Goal: Task Accomplishment & Management: Manage account settings

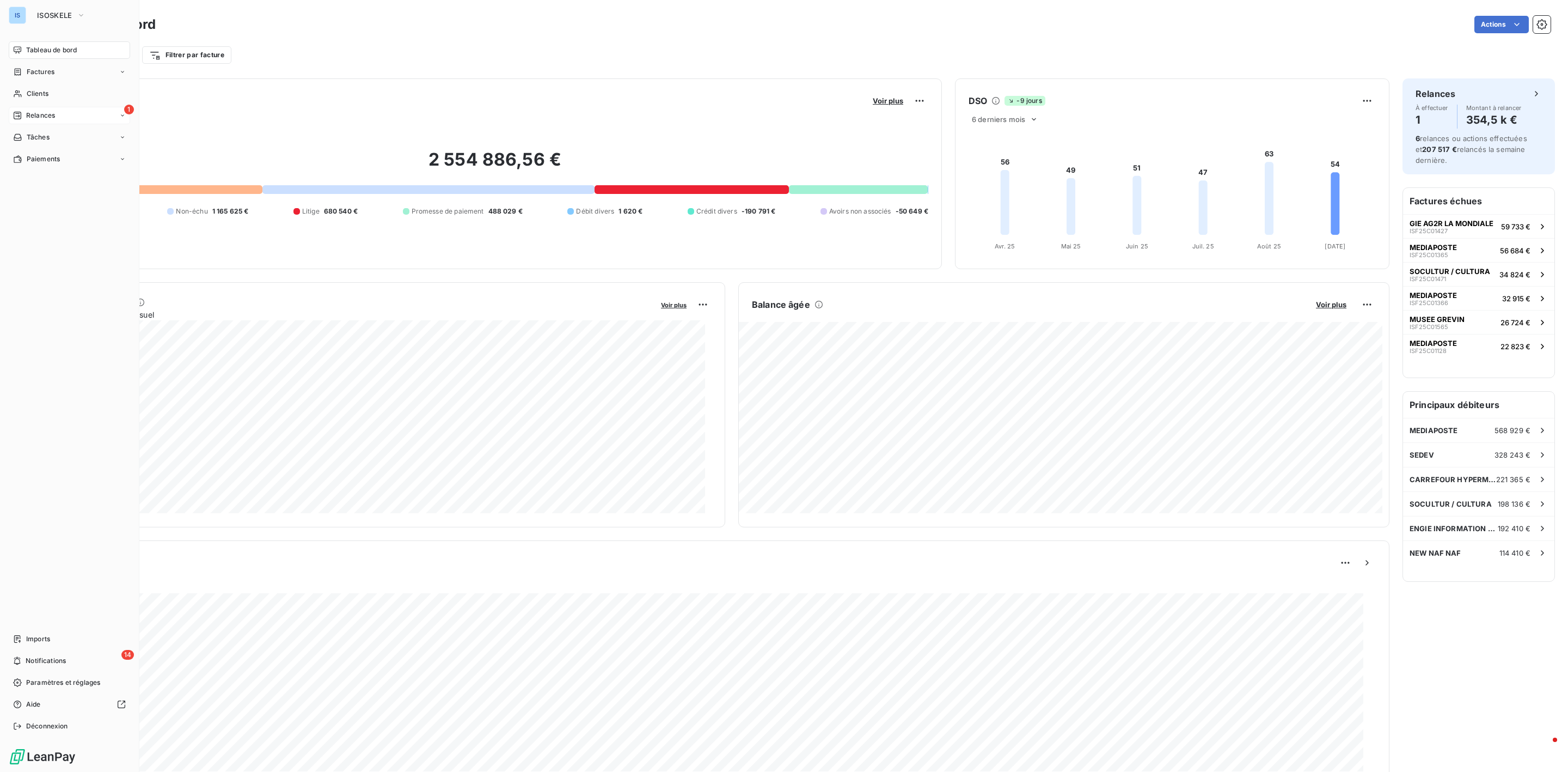
click at [34, 115] on span "Relances" at bounding box center [40, 116] width 28 height 10
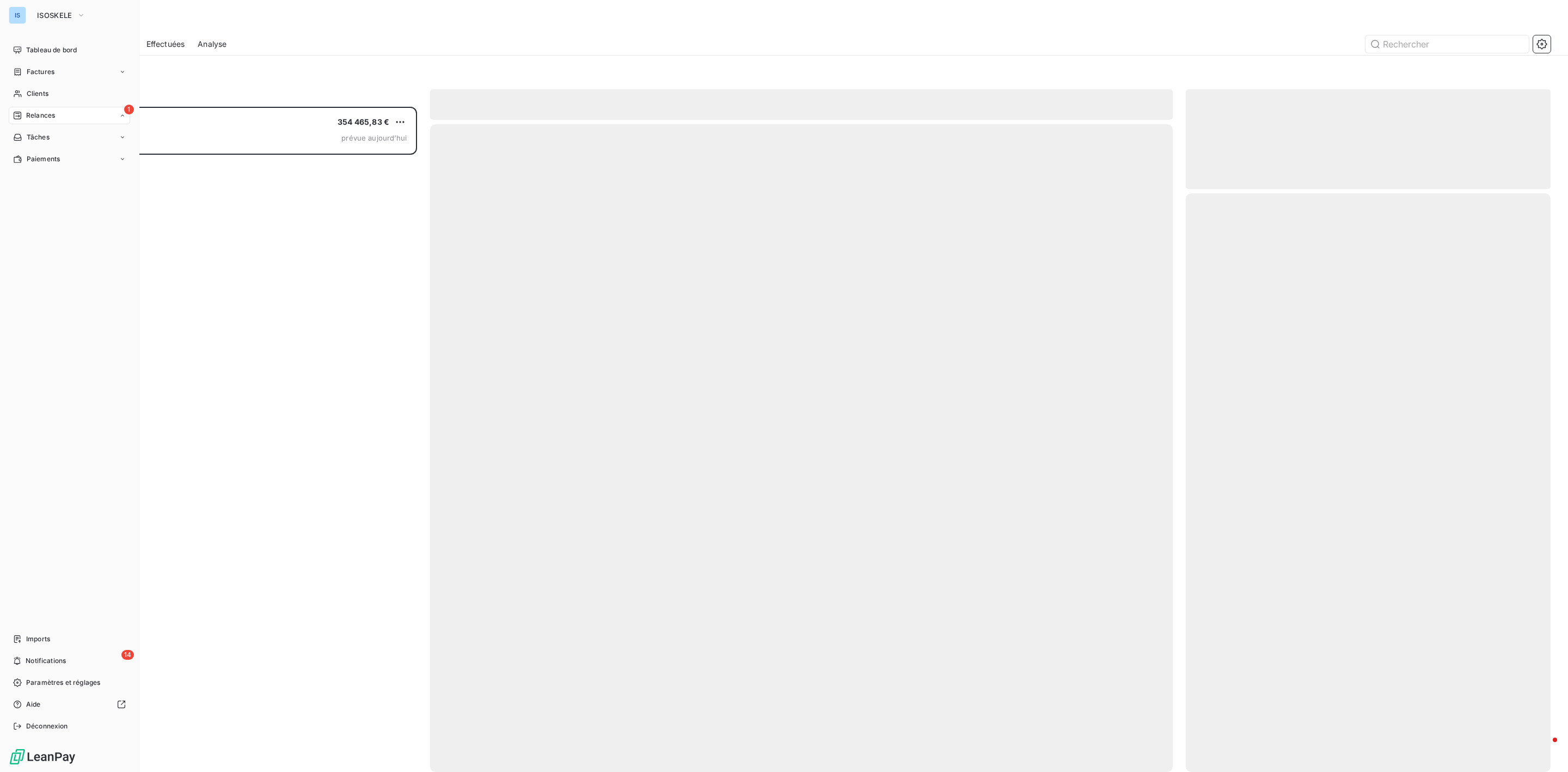
scroll to position [653, 351]
click at [27, 89] on span "Clients" at bounding box center [37, 94] width 22 height 10
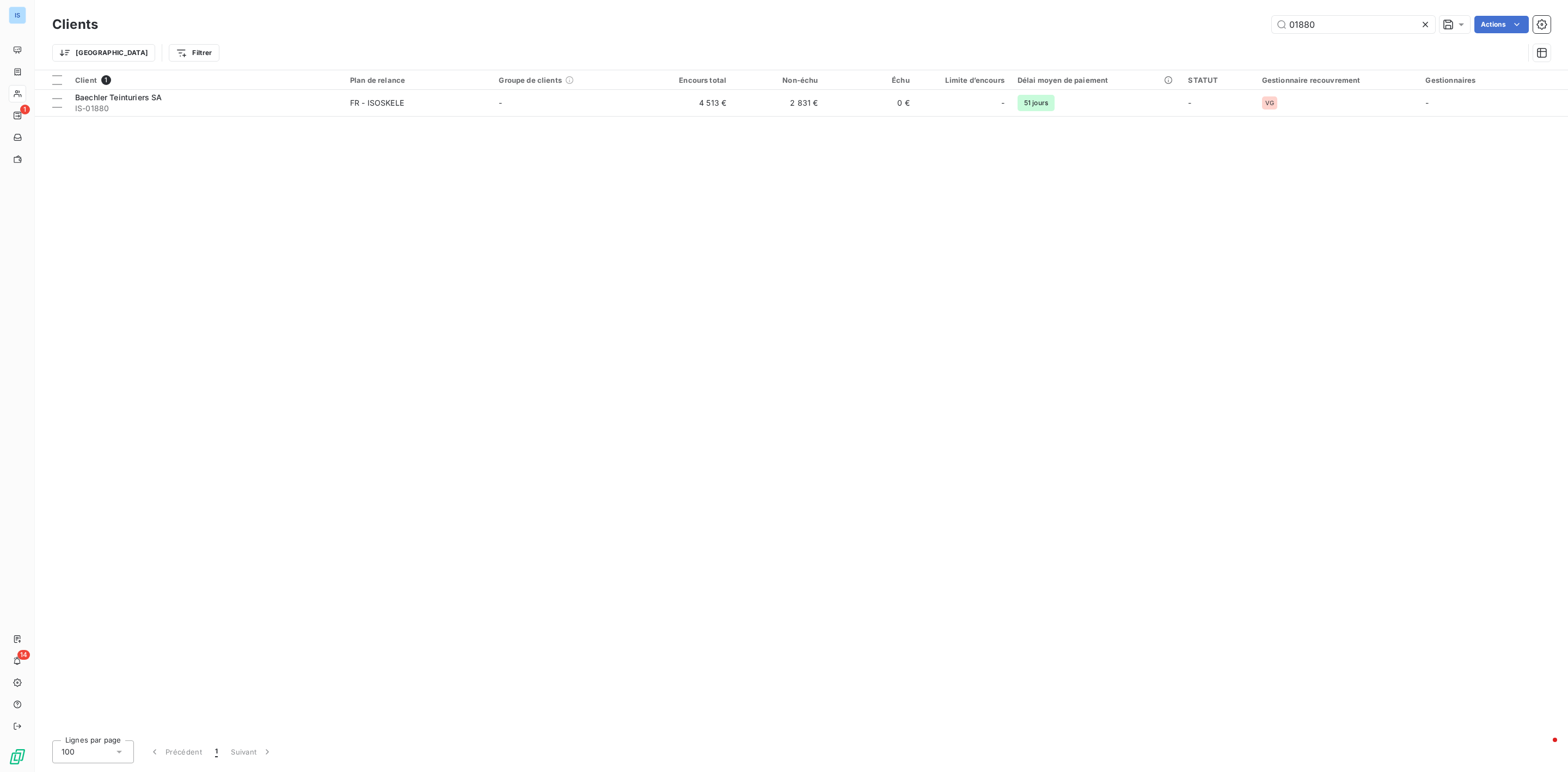
click at [1425, 24] on icon at bounding box center [1425, 24] width 6 height 6
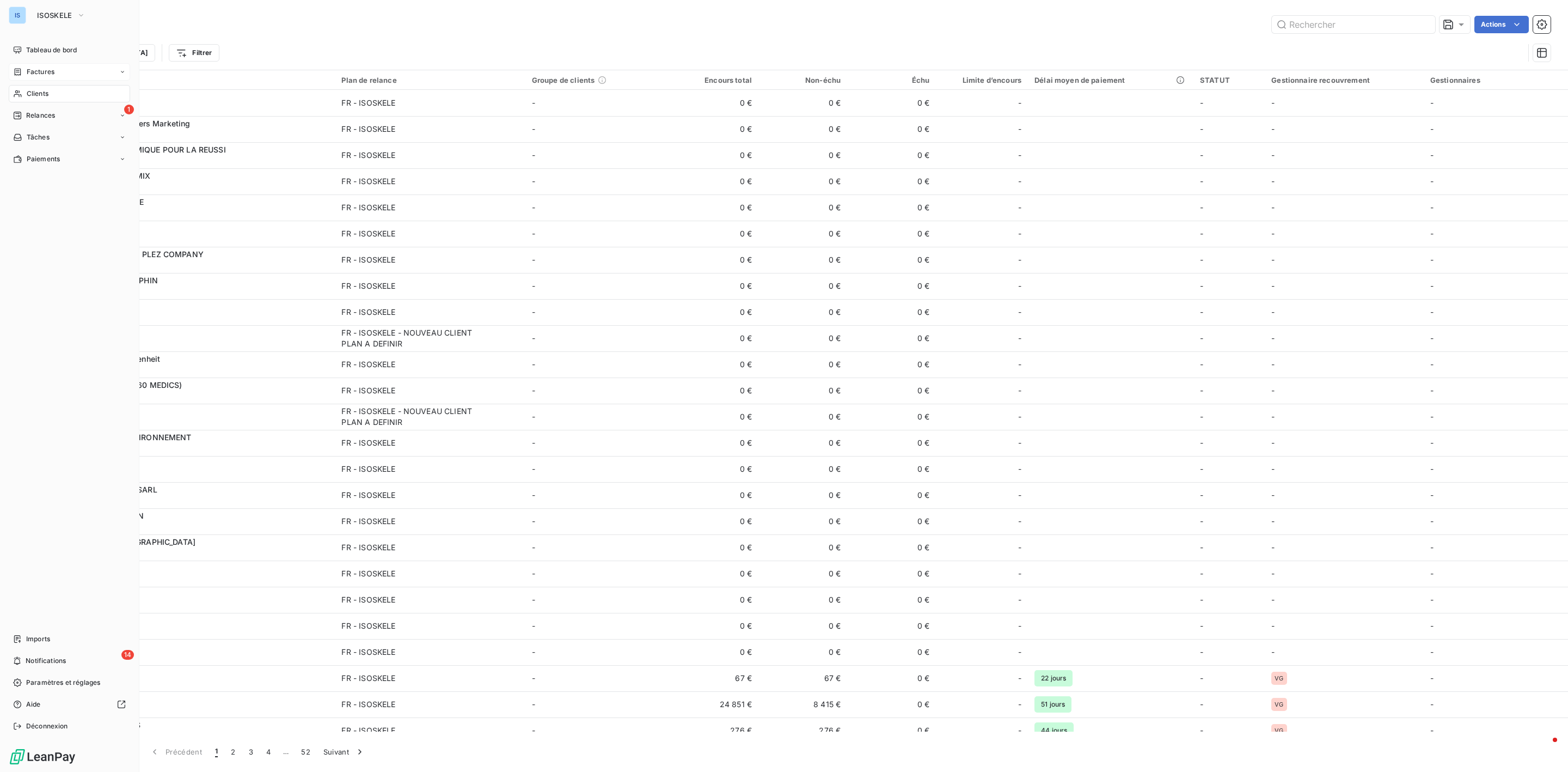
click at [56, 70] on div "Factures" at bounding box center [69, 72] width 121 height 17
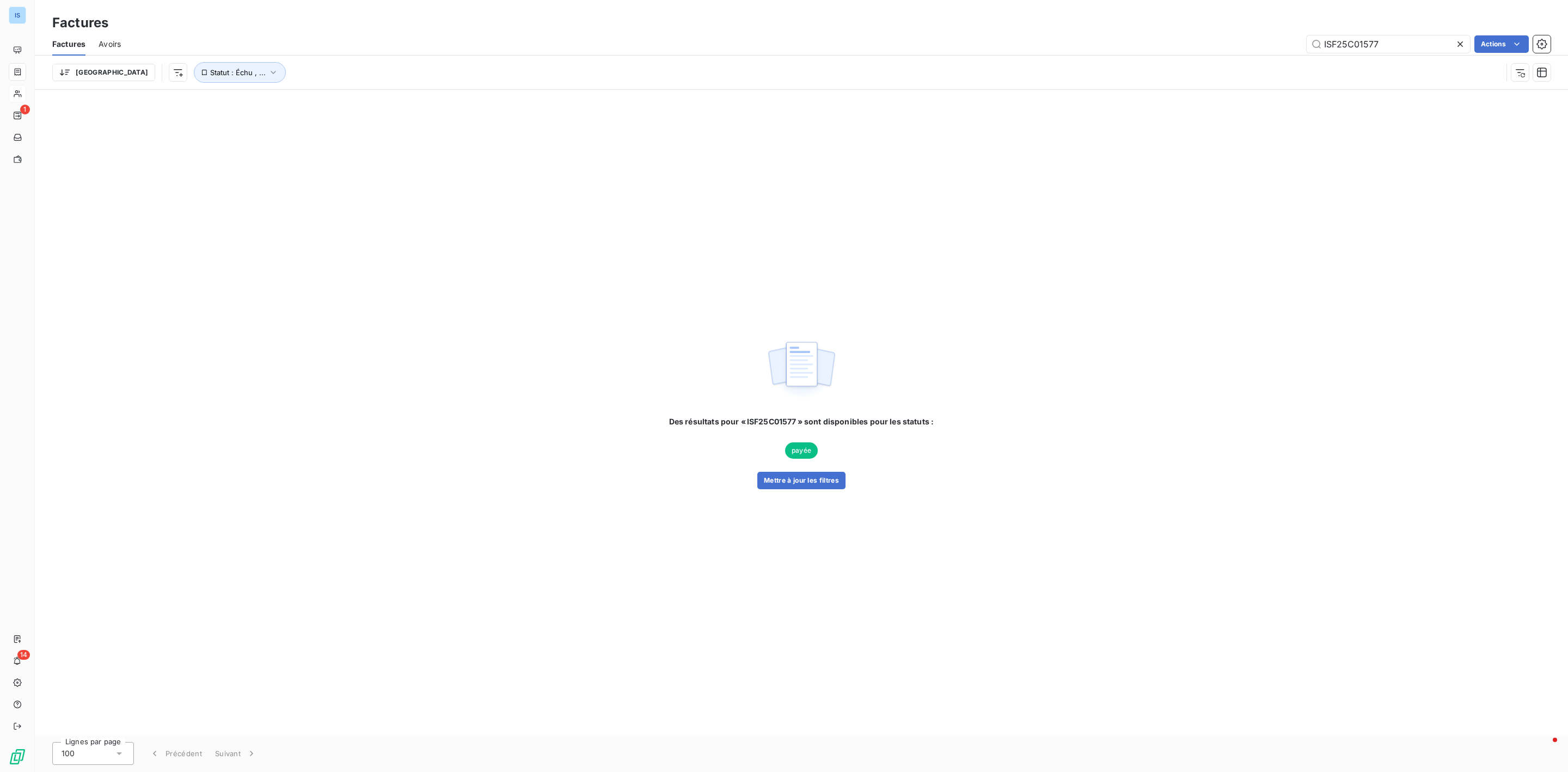
drag, startPoint x: 1386, startPoint y: 42, endPoint x: 1237, endPoint y: 36, distance: 149.1
click at [1237, 36] on div "ISF25C01577 Actions" at bounding box center [843, 44] width 1417 height 17
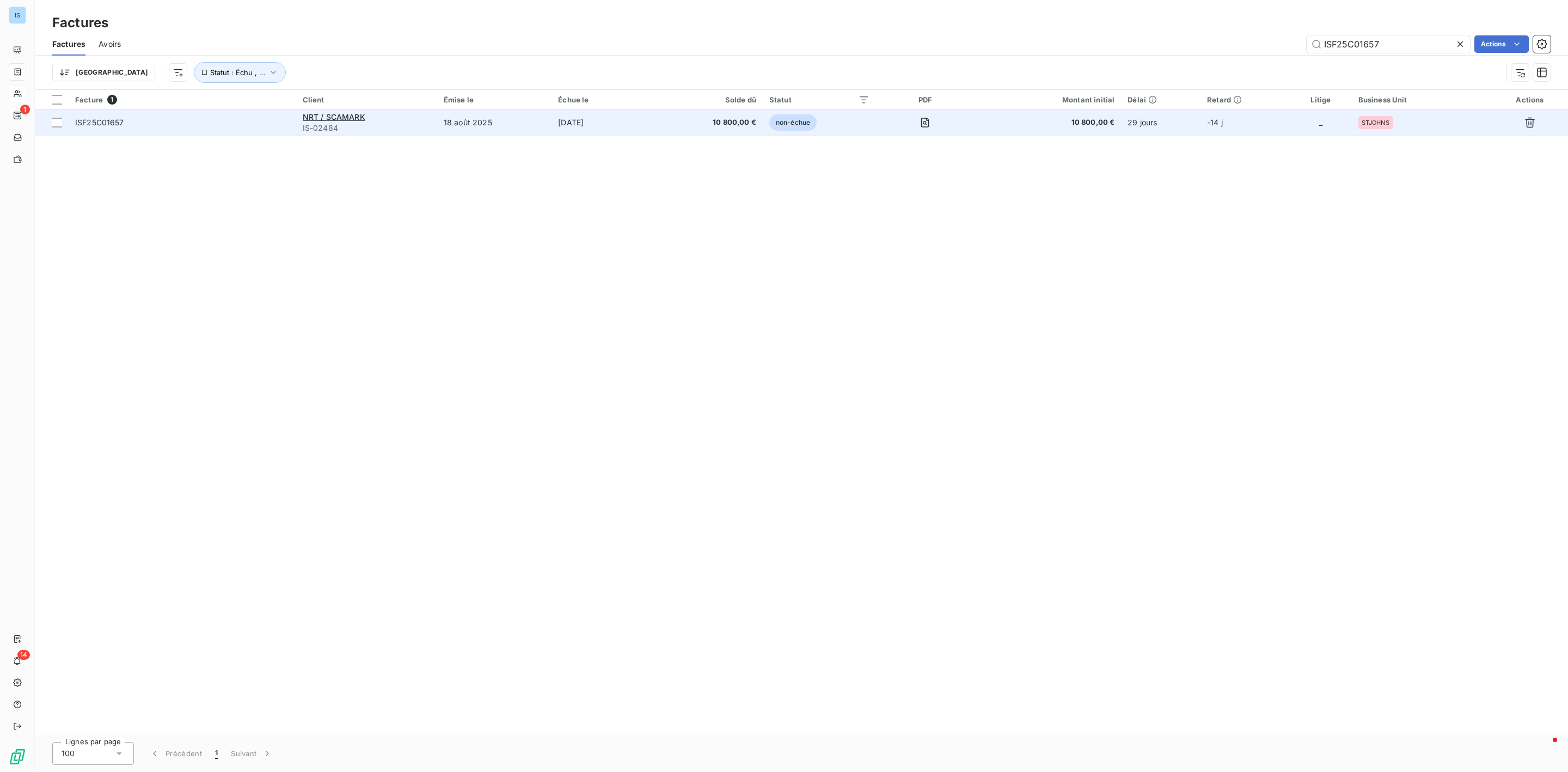
type input "ISF25C01657"
click at [365, 121] on div "NRT / SCAMARK" at bounding box center [366, 116] width 128 height 11
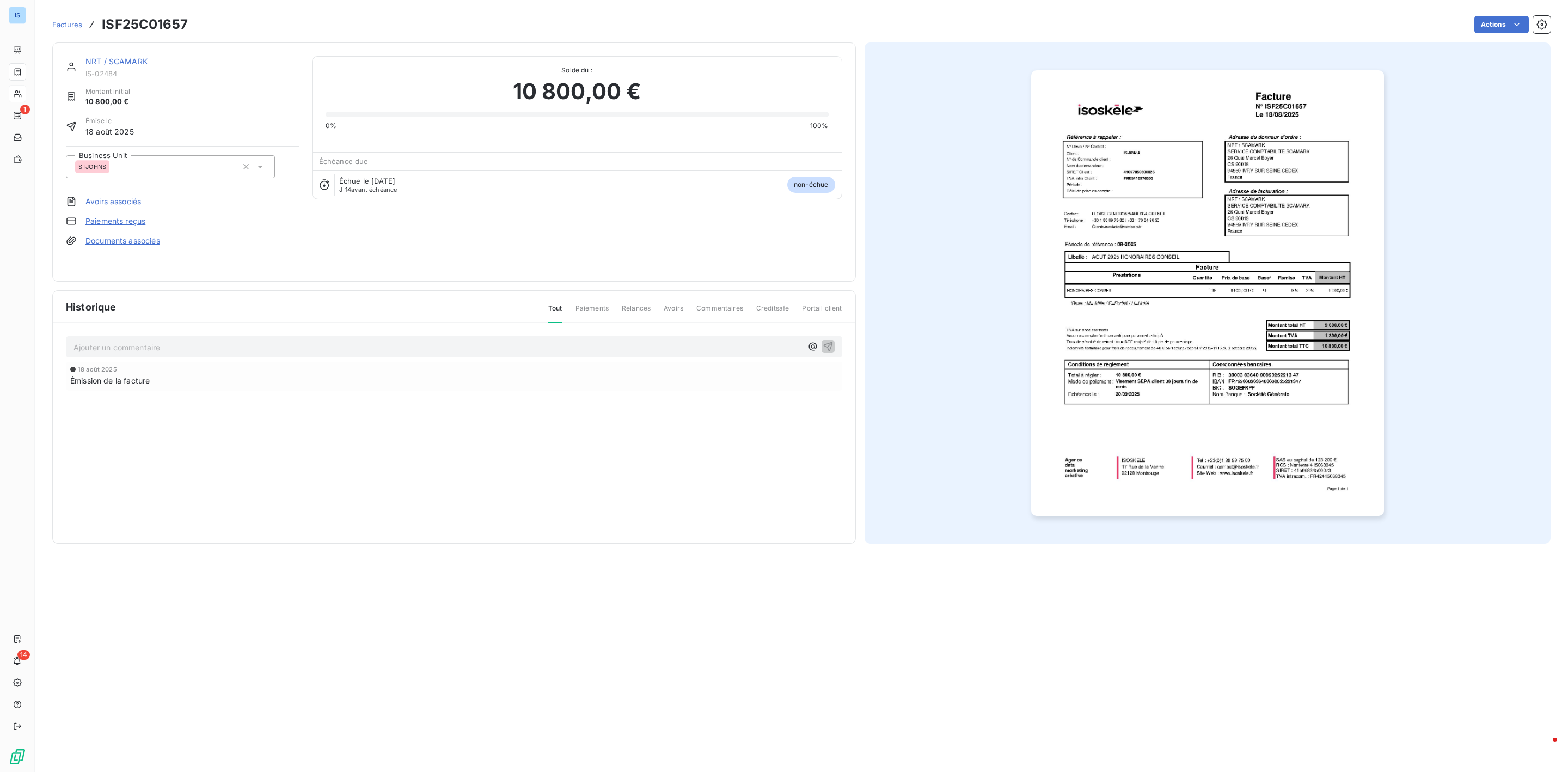
click at [126, 64] on link "NRT / SCAMARK" at bounding box center [116, 61] width 62 height 9
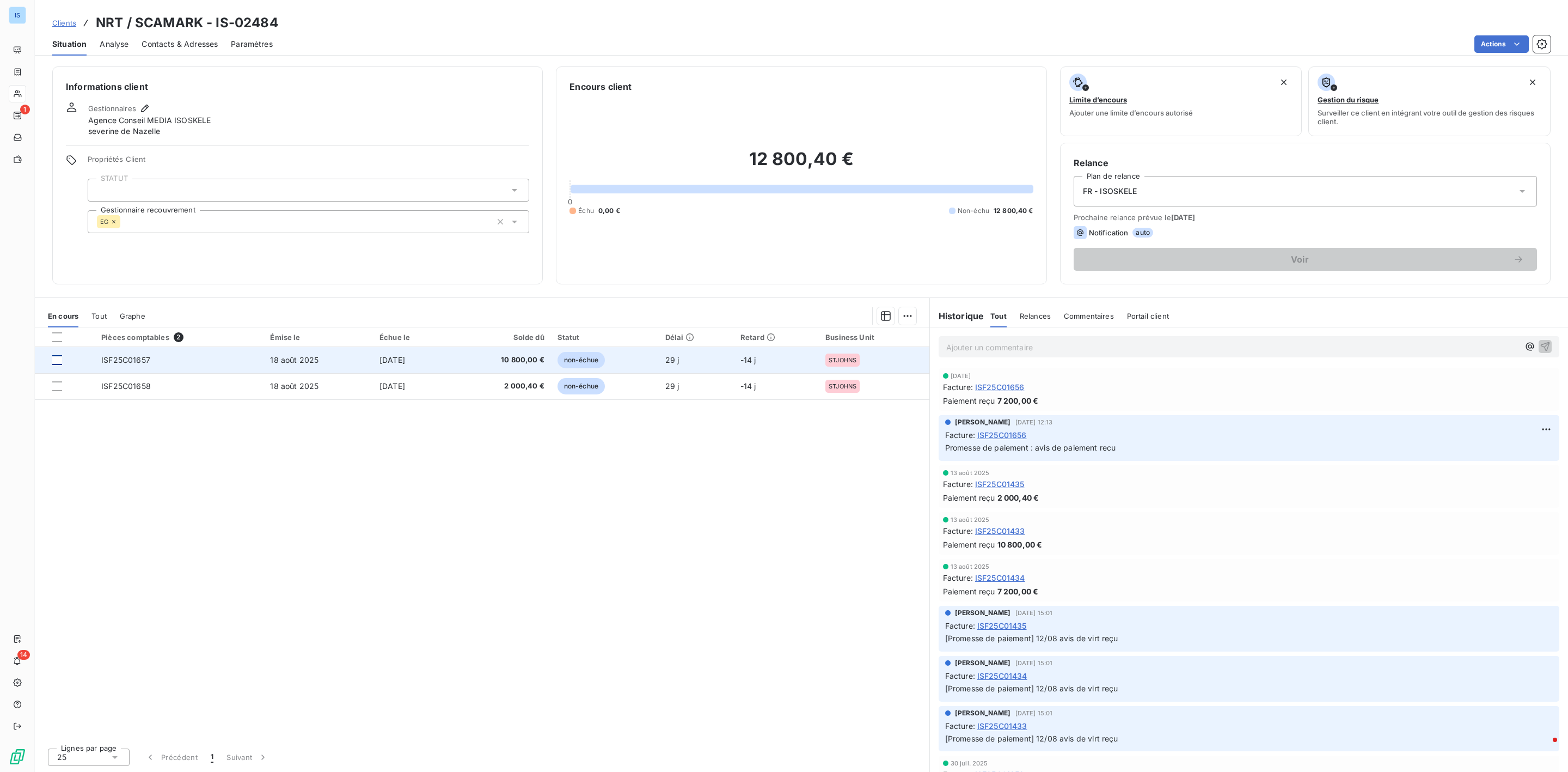
click at [57, 360] on div at bounding box center [57, 360] width 10 height 10
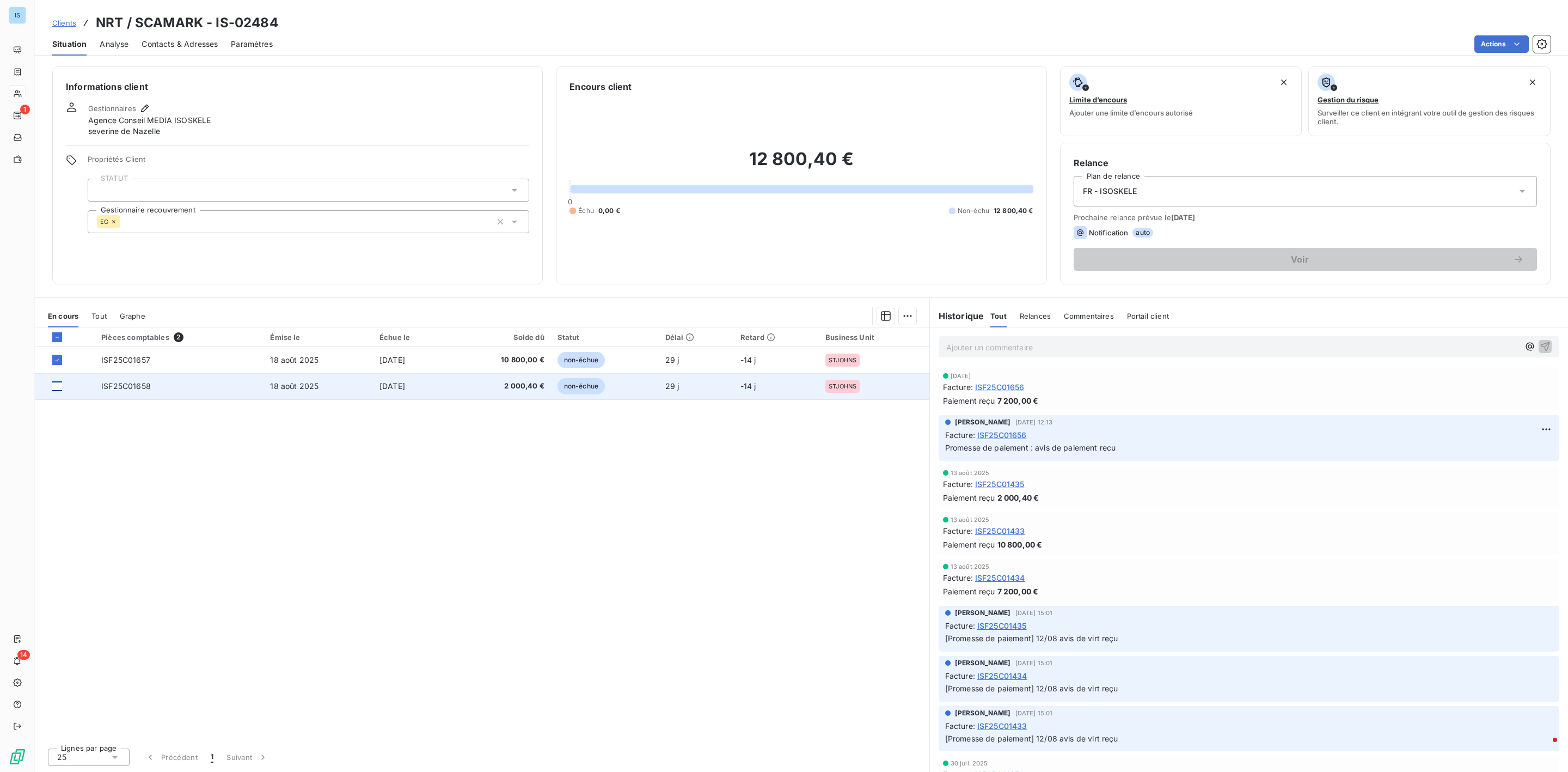
click at [59, 389] on div at bounding box center [57, 386] width 10 height 10
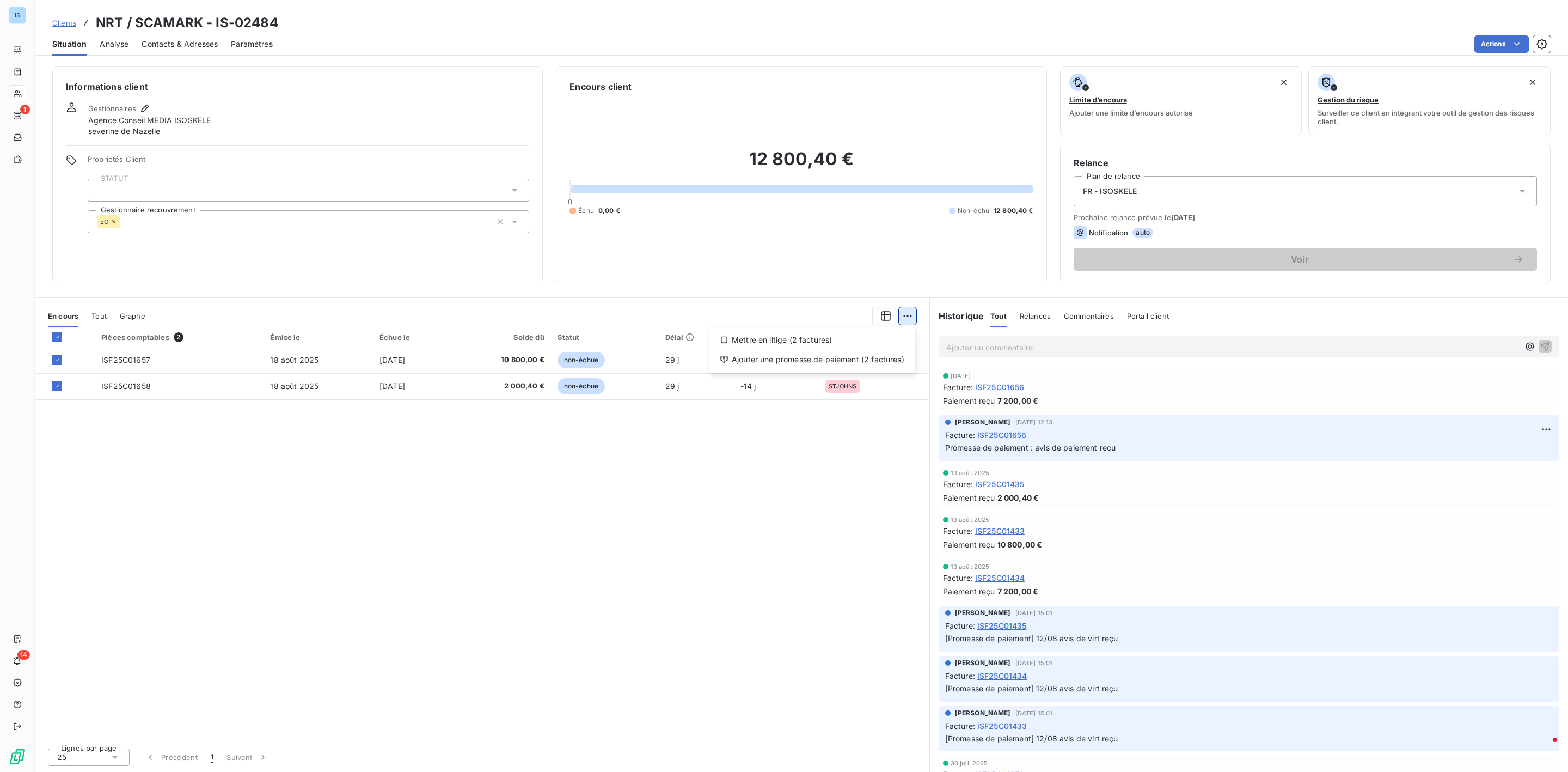
click at [912, 316] on html "IS 1 14 Clients NRT / SCAMARK - IS-02484 Situation Analyse Contacts & Adresses …" at bounding box center [784, 386] width 1568 height 772
click at [828, 365] on div "Ajouter une promesse de paiement (2 factures)" at bounding box center [812, 359] width 198 height 17
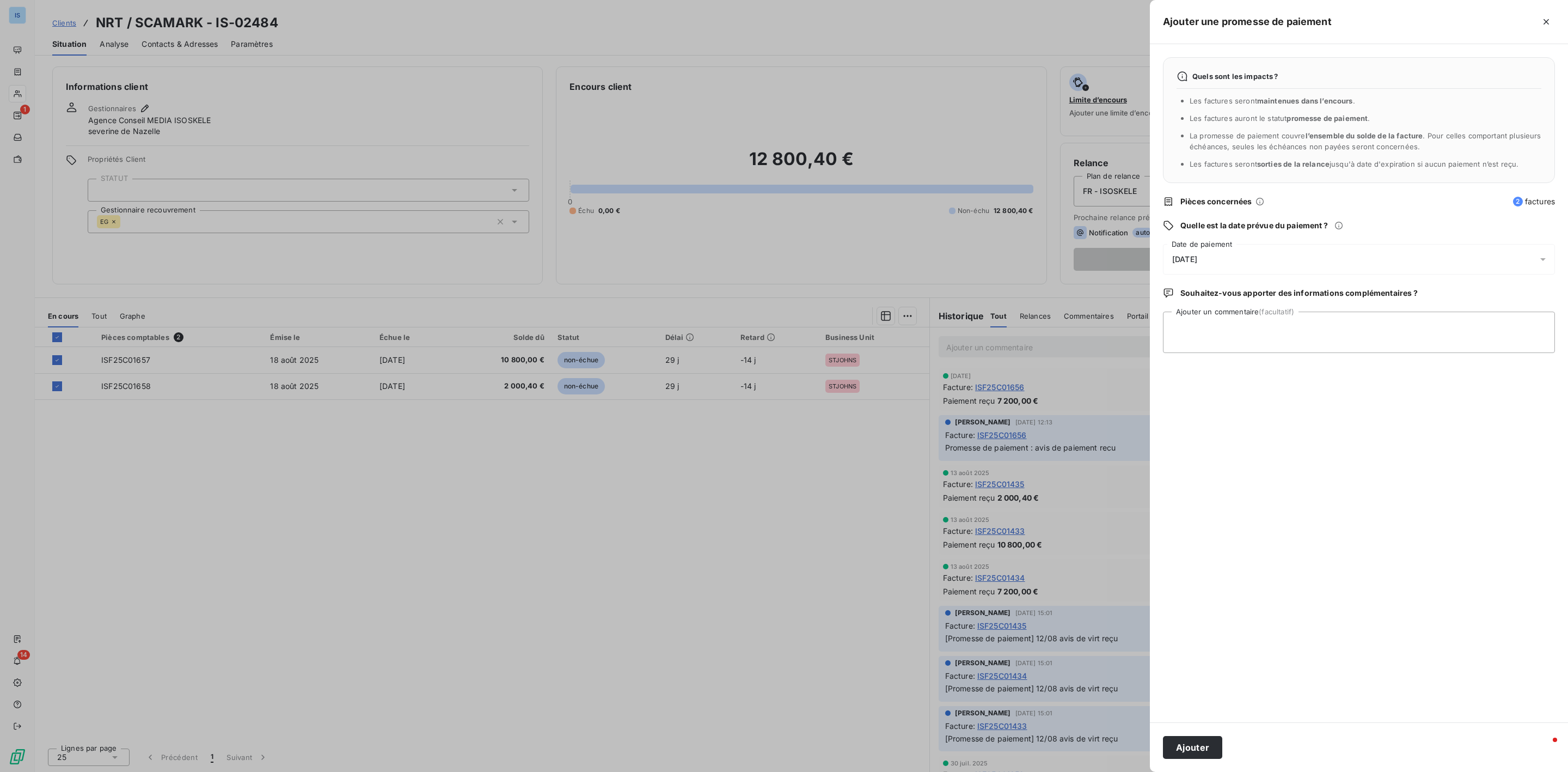
click at [1268, 258] on div "[DATE]" at bounding box center [1359, 259] width 392 height 30
click at [1260, 420] on button "25" at bounding box center [1260, 416] width 22 height 22
click at [1323, 572] on div "Quels sont les impacts ? Les factures seront maintenues dans l’encours . Les fa…" at bounding box center [1359, 382] width 418 height 678
click at [1207, 332] on textarea "Ajouter un commentaire (facultatif)" at bounding box center [1359, 332] width 392 height 41
type textarea "AVIS DE PAIEMENT RECU"
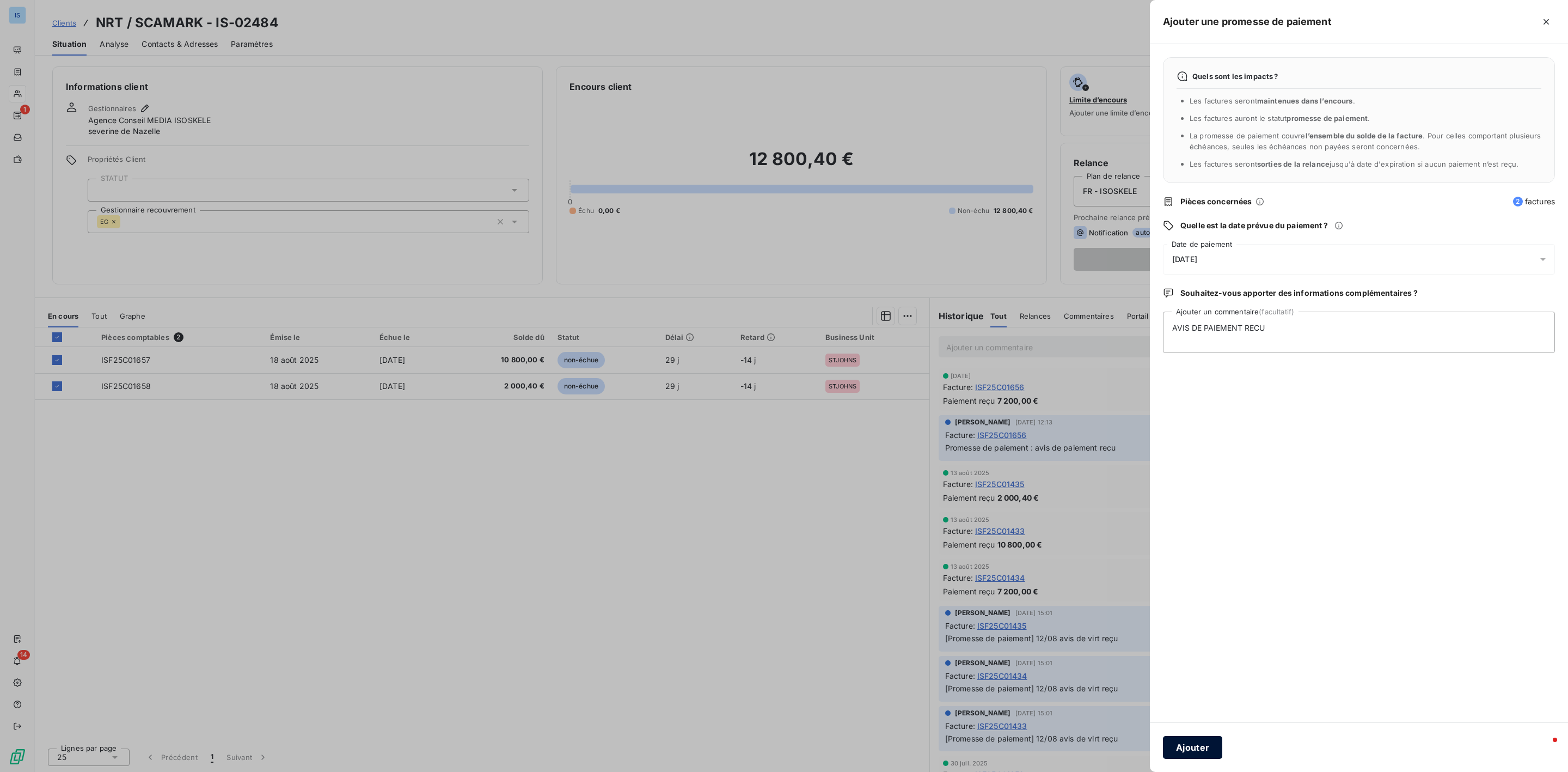
click at [1210, 752] on button "Ajouter" at bounding box center [1192, 747] width 59 height 23
